Goal: Information Seeking & Learning: Learn about a topic

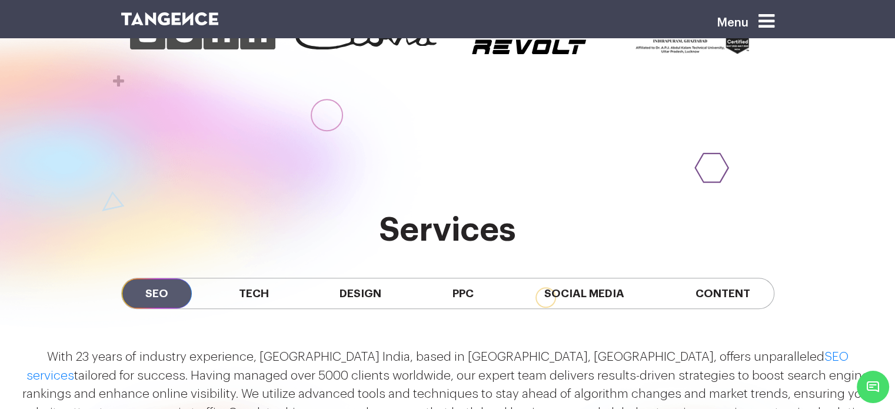
scroll to position [1000, 0]
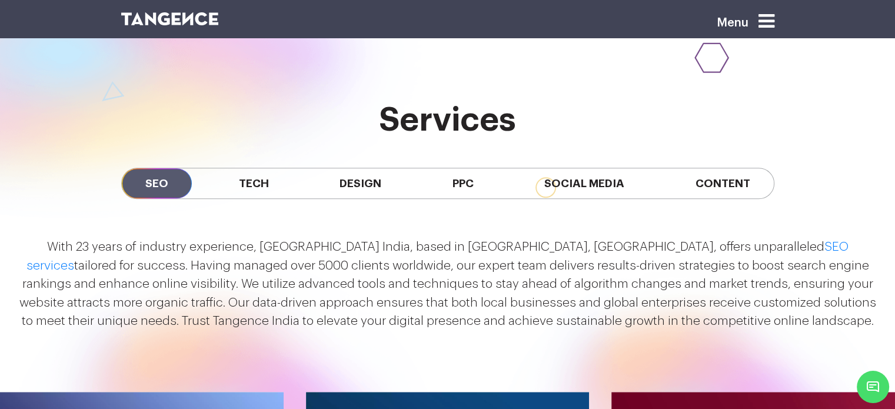
click at [154, 182] on span "SEO" at bounding box center [157, 183] width 70 height 30
click at [153, 181] on span "SEO" at bounding box center [157, 183] width 70 height 30
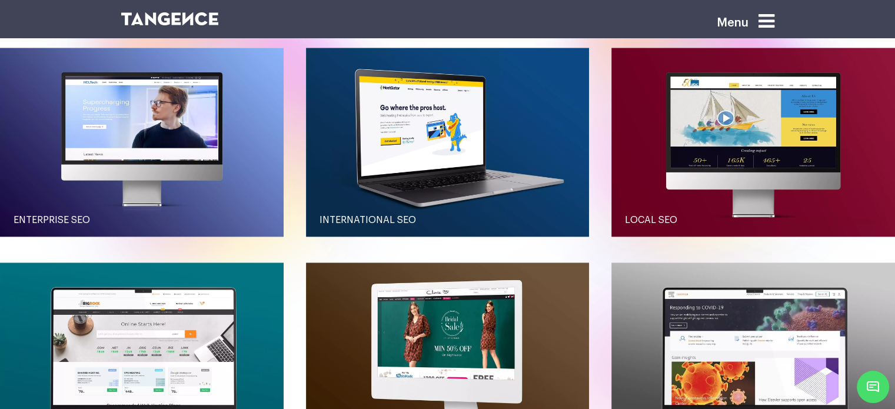
scroll to position [1353, 0]
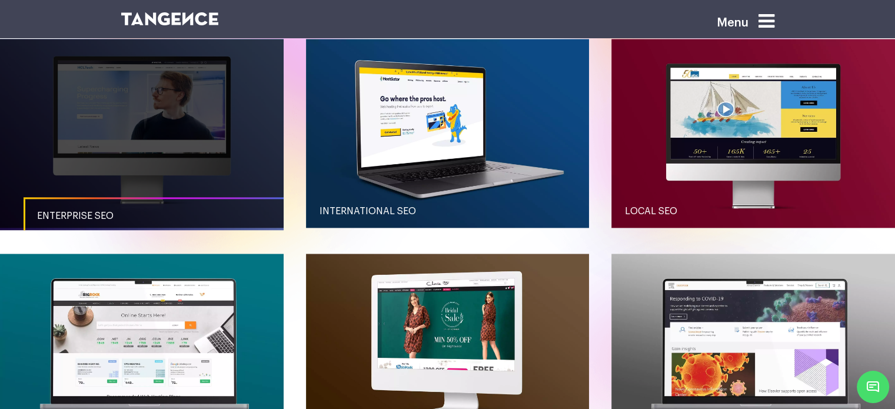
click at [166, 126] on link "button" at bounding box center [141, 133] width 283 height 189
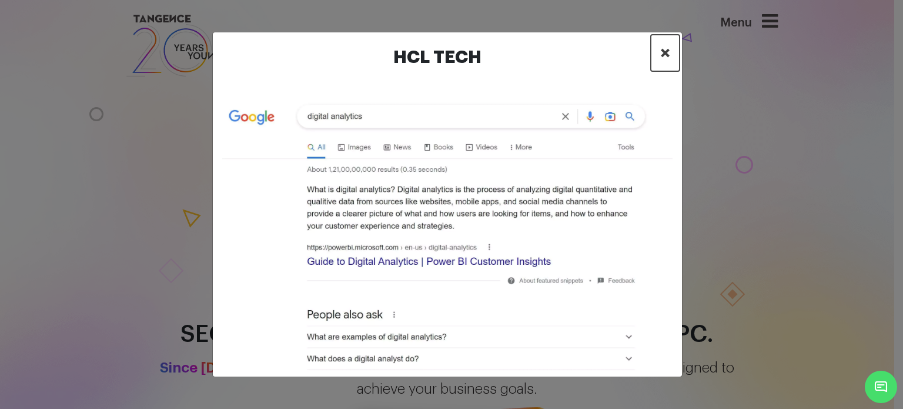
click at [669, 59] on span "×" at bounding box center [666, 53] width 10 height 18
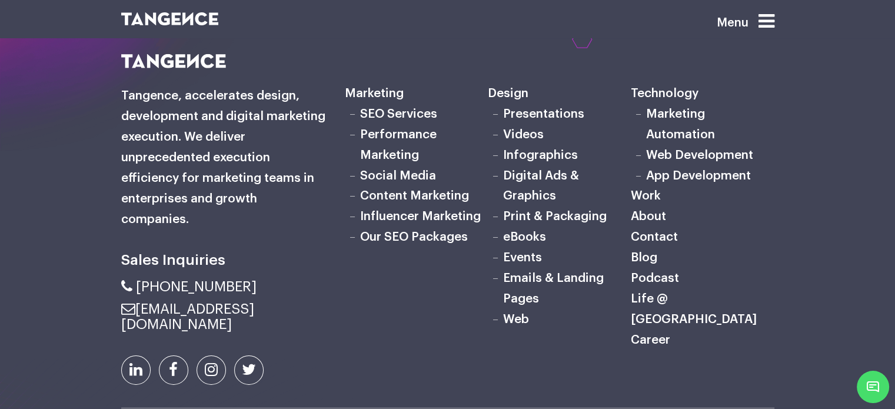
scroll to position [3692, 0]
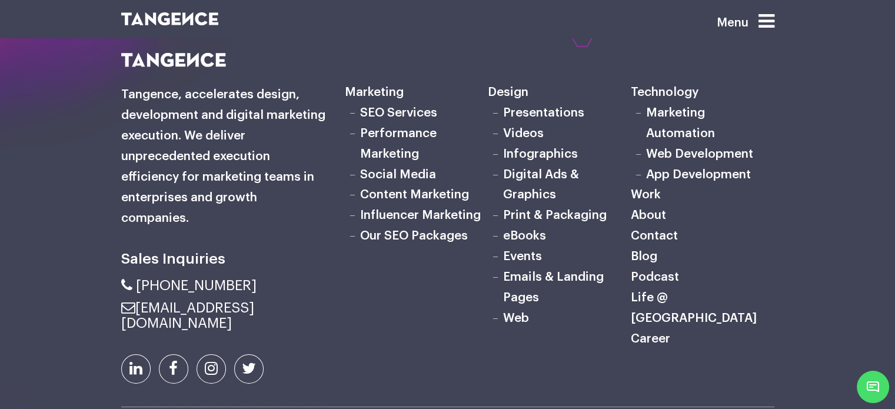
click at [386, 119] on link "SEO Services" at bounding box center [398, 112] width 77 height 12
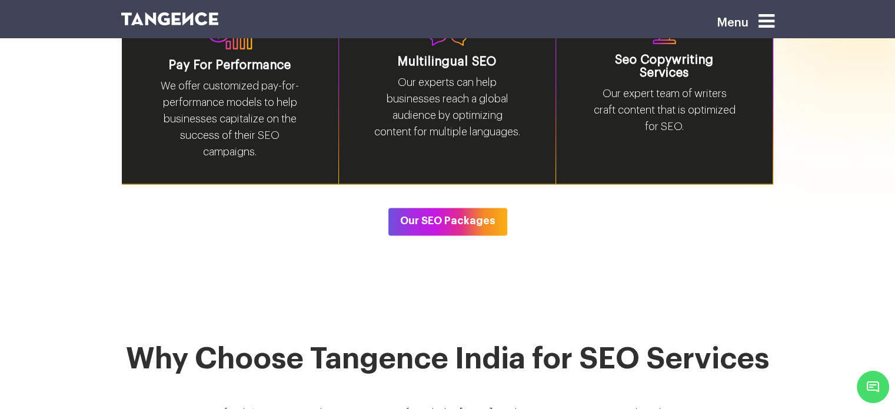
scroll to position [1940, 0]
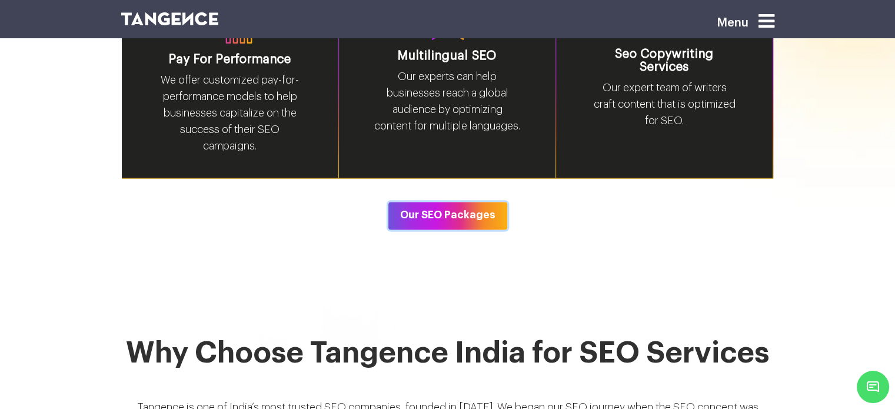
click at [445, 202] on button "Our SEO Packages" at bounding box center [447, 215] width 119 height 27
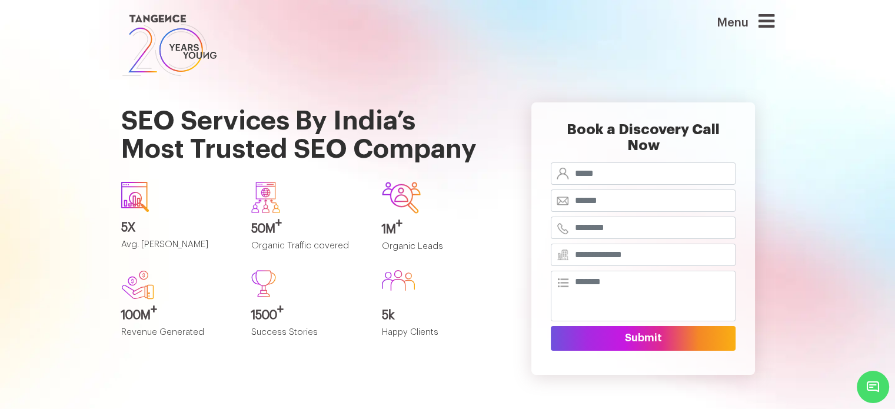
click at [774, 21] on icon at bounding box center [766, 21] width 16 height 19
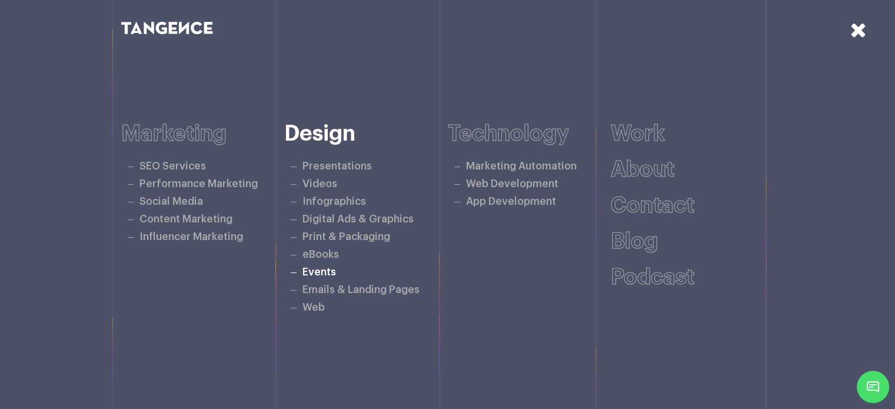
scroll to position [823, 0]
click at [849, 25] on div at bounding box center [836, 59] width 118 height 118
click at [855, 30] on icon at bounding box center [858, 29] width 16 height 21
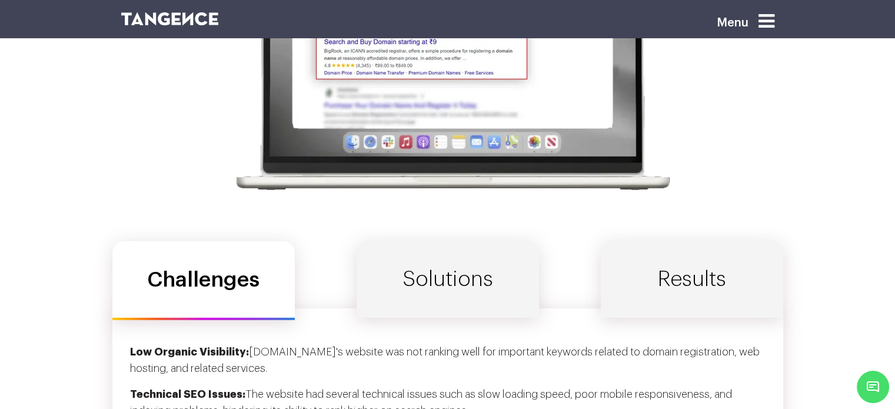
scroll to position [3823, 0]
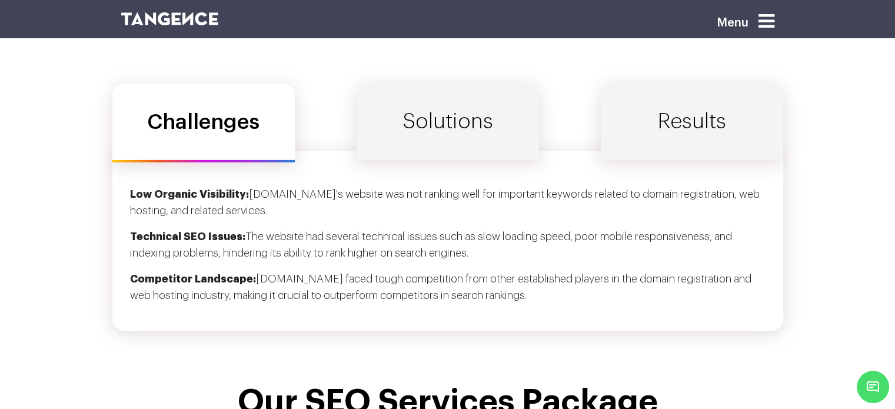
click at [437, 136] on link "Solutions" at bounding box center [447, 122] width 182 height 76
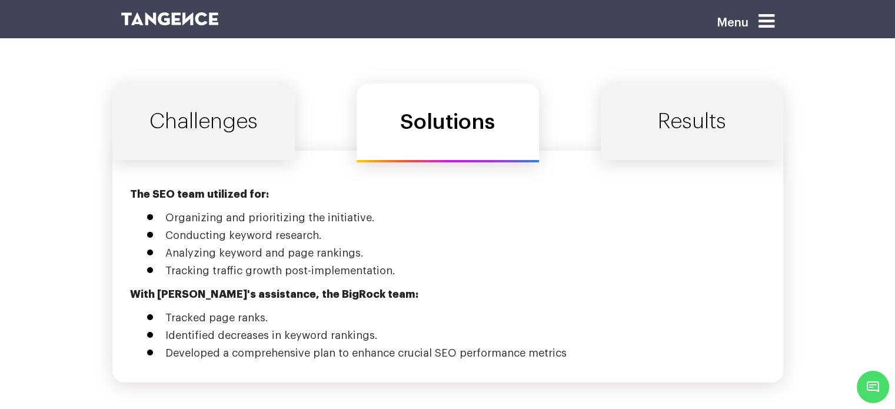
click at [231, 141] on link "Challenges" at bounding box center [203, 122] width 182 height 76
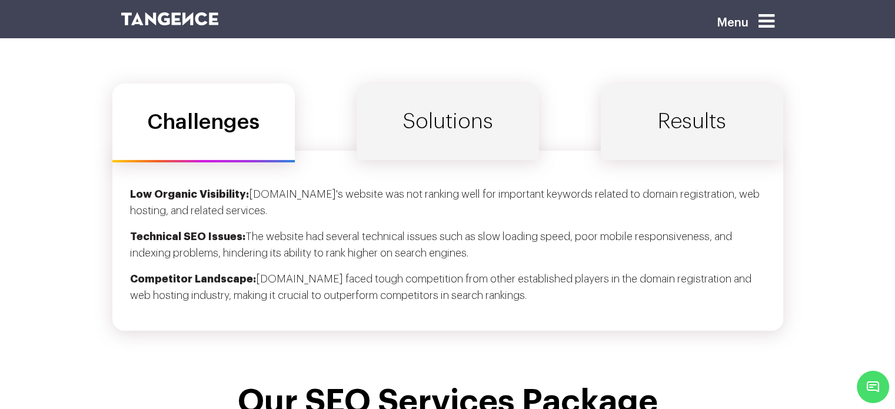
click at [418, 124] on link "Solutions" at bounding box center [447, 122] width 182 height 76
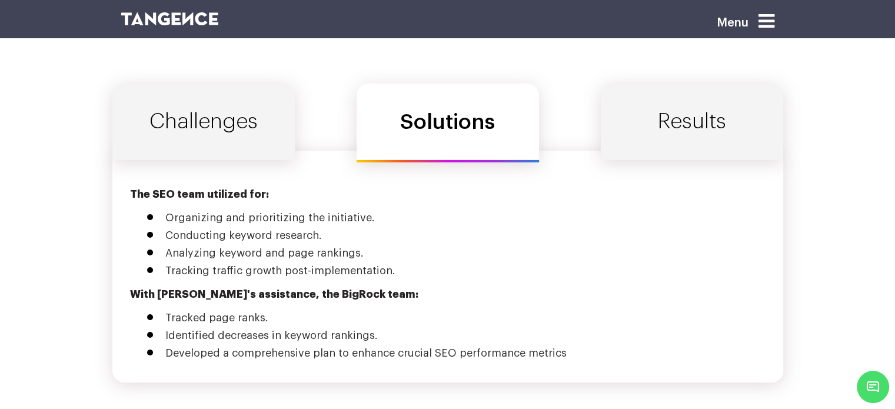
click at [662, 117] on link "Results" at bounding box center [692, 122] width 182 height 76
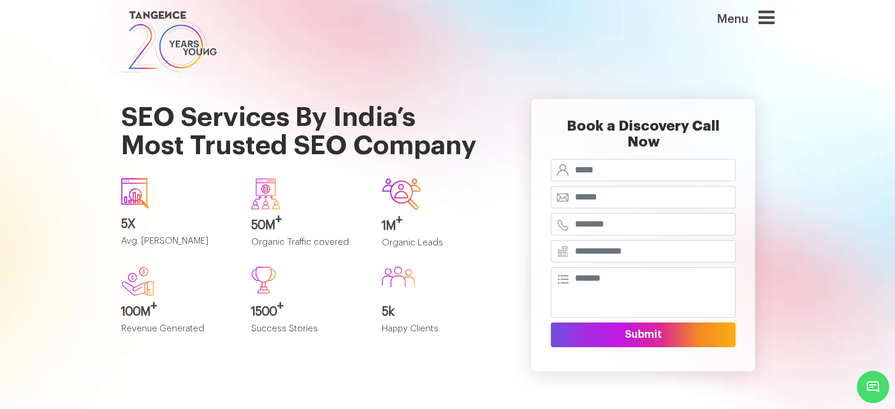
scroll to position [0, 0]
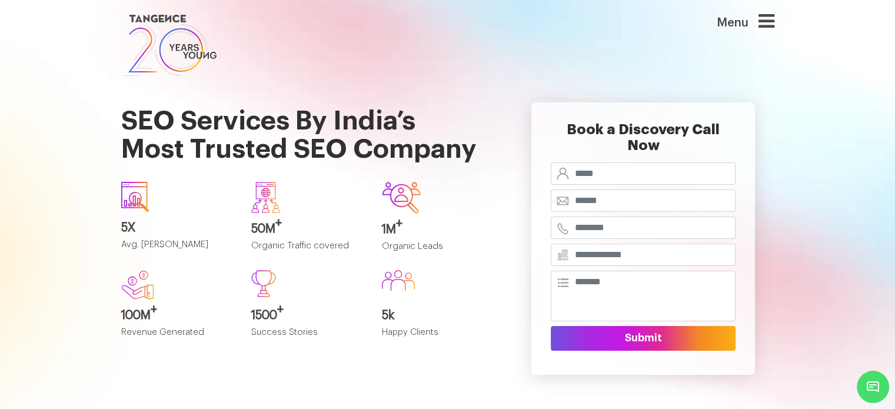
click at [765, 22] on icon at bounding box center [766, 21] width 16 height 19
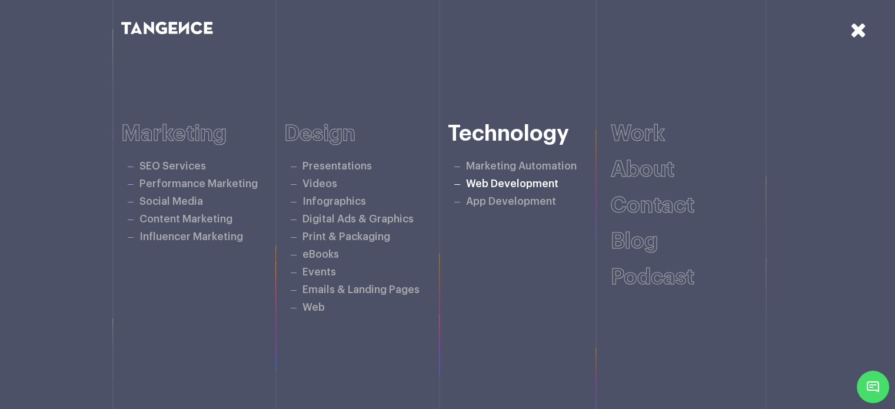
click at [501, 186] on link "Web Development" at bounding box center [512, 184] width 92 height 10
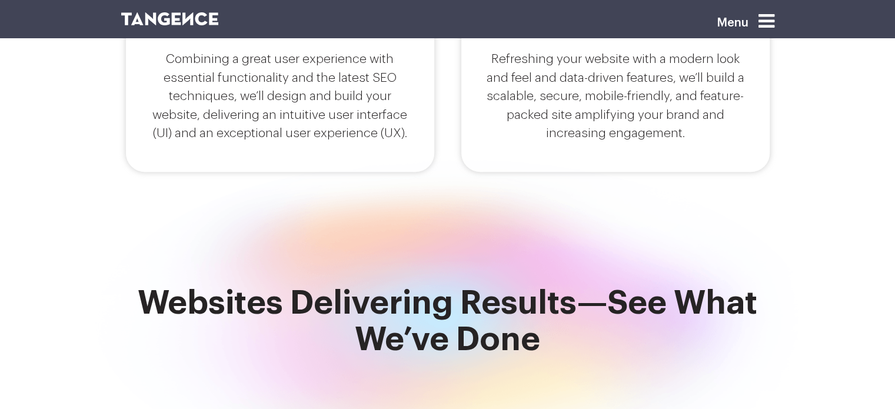
scroll to position [294, 0]
